Goal: Check status: Check status

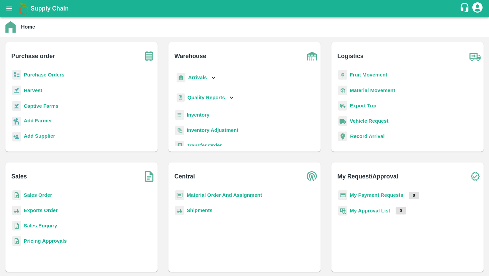
click at [46, 199] on div "Sales Order" at bounding box center [81, 197] width 141 height 15
click at [45, 193] on b "Sales Order" at bounding box center [38, 194] width 28 height 5
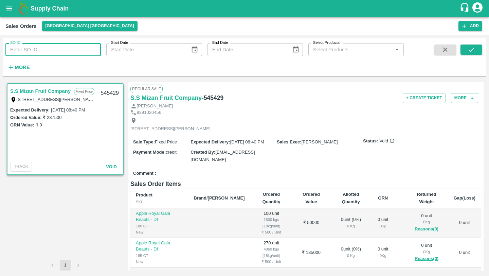
click at [71, 50] on input "SO ID" at bounding box center [52, 49] width 95 height 13
paste input "590315"
type input "590315"
click at [473, 49] on icon "submit" at bounding box center [471, 50] width 5 height 4
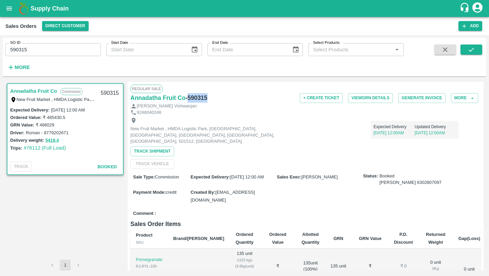
drag, startPoint x: 188, startPoint y: 98, endPoint x: 216, endPoint y: 98, distance: 27.8
click at [216, 98] on div "Annadatha Fruit Co - 590315" at bounding box center [188, 98] width 117 height 10
copy h6 "590315"
